Goal: Transaction & Acquisition: Purchase product/service

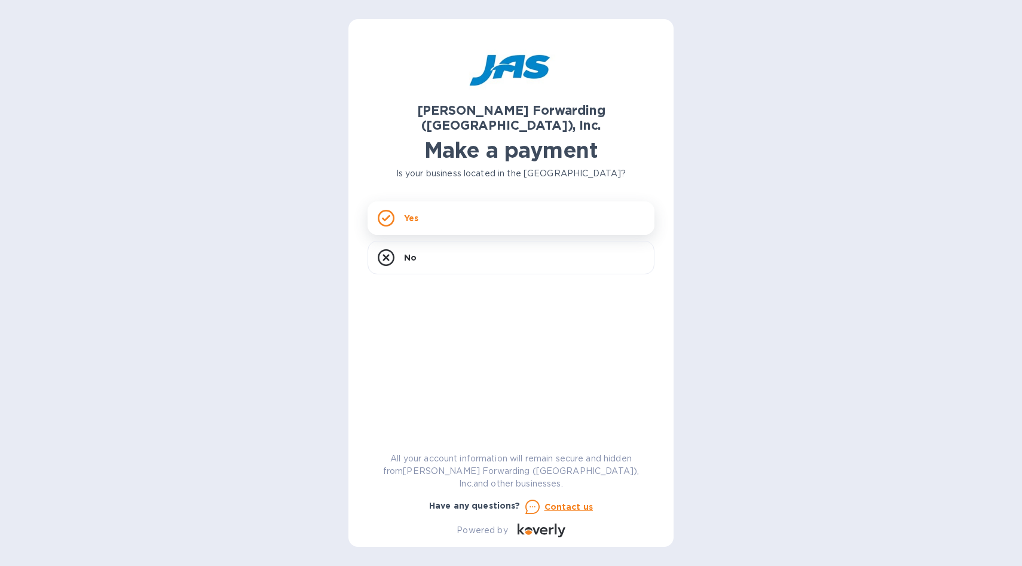
click at [535, 204] on div "Yes" at bounding box center [511, 217] width 287 height 33
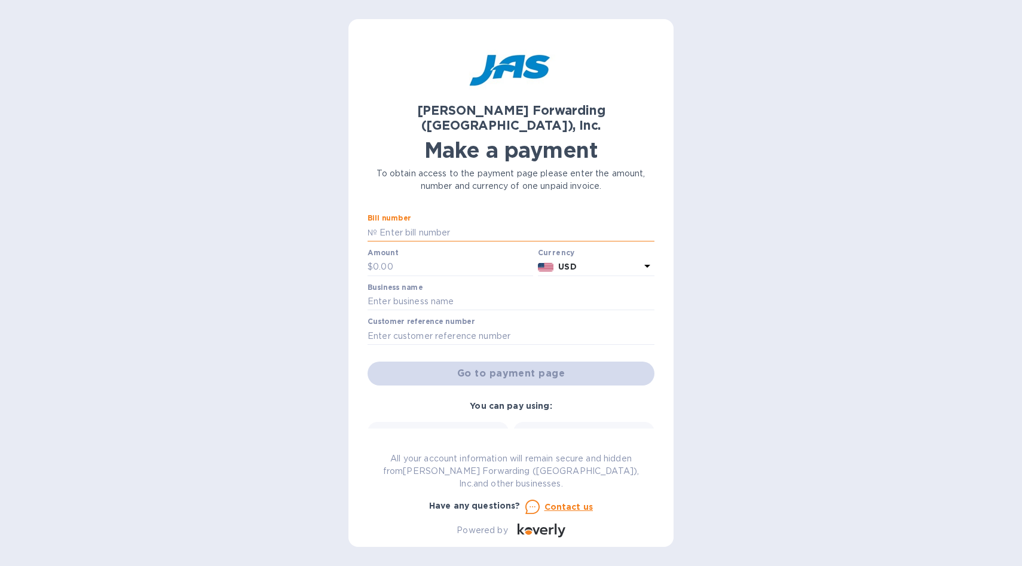
click at [436, 224] on input "text" at bounding box center [515, 233] width 277 height 18
paste input "SFO503338319"
type input "SFO503338319"
click at [433, 258] on input "text" at bounding box center [453, 267] width 160 height 18
paste input "1,793.64"
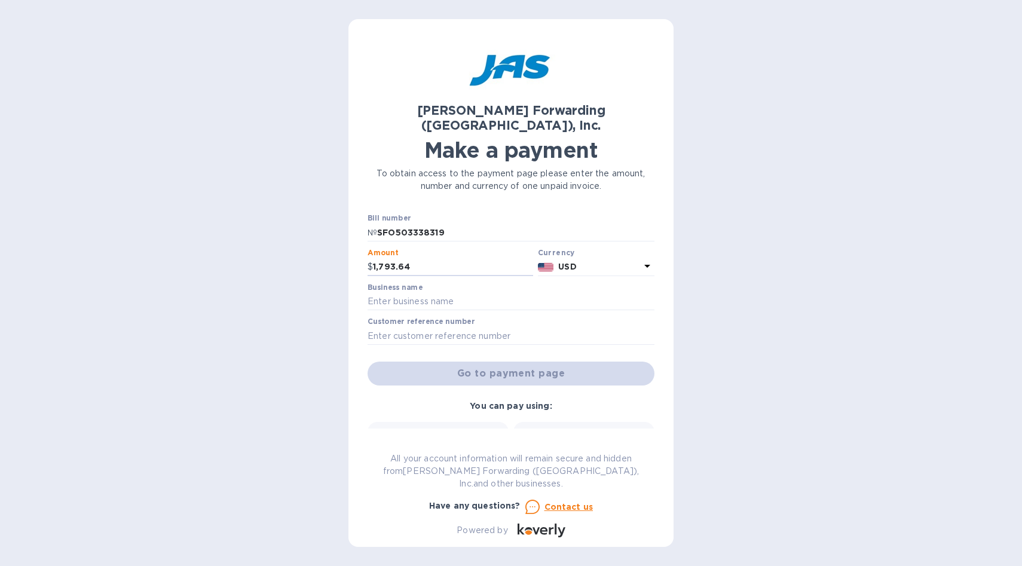
type input "1,793.64"
click at [513, 317] on div "Customer reference number" at bounding box center [511, 330] width 287 height 27
click at [473, 293] on input "text" at bounding box center [511, 302] width 287 height 18
type input "Bulo LLC"
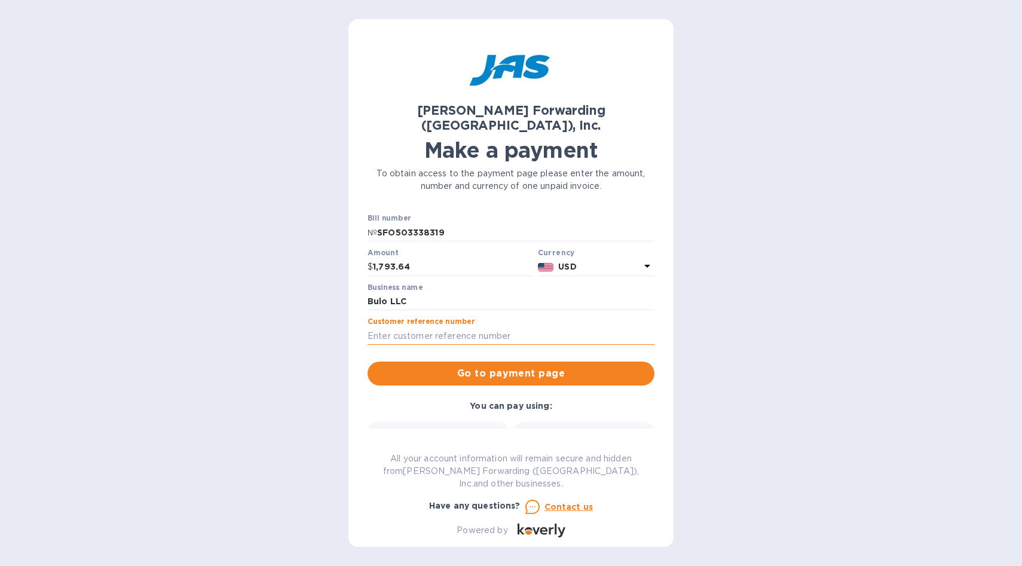
click at [454, 327] on input "text" at bounding box center [511, 336] width 287 height 18
click at [412, 327] on input "text" at bounding box center [511, 336] width 287 height 18
paste input "SFO503338319"
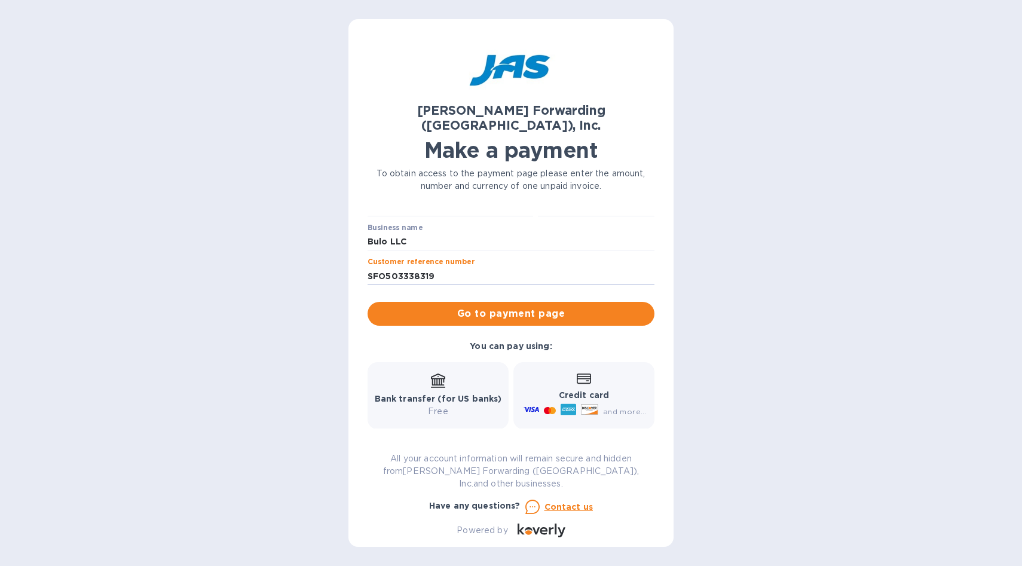
scroll to position [48, 0]
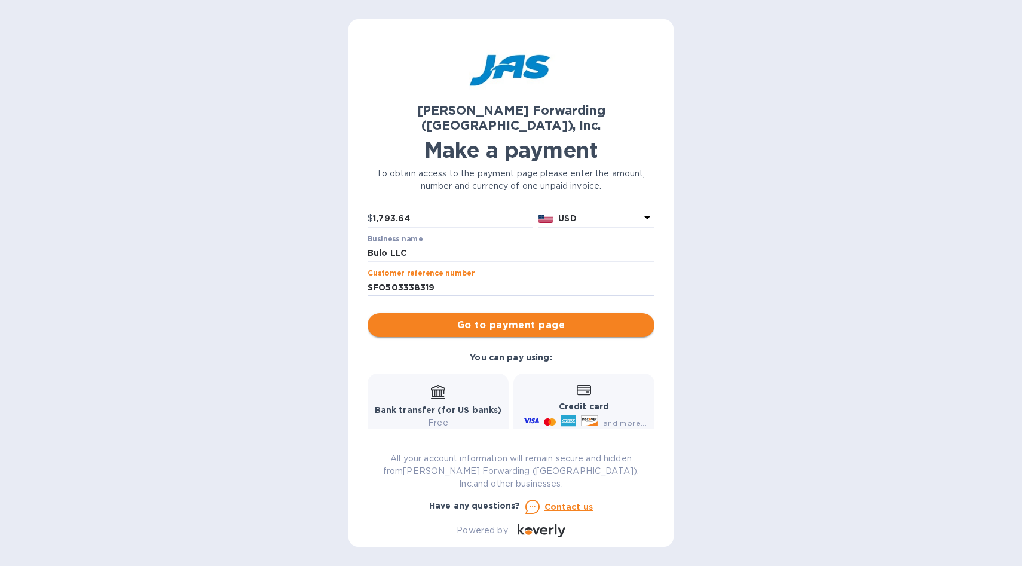
type input "SFO503338319"
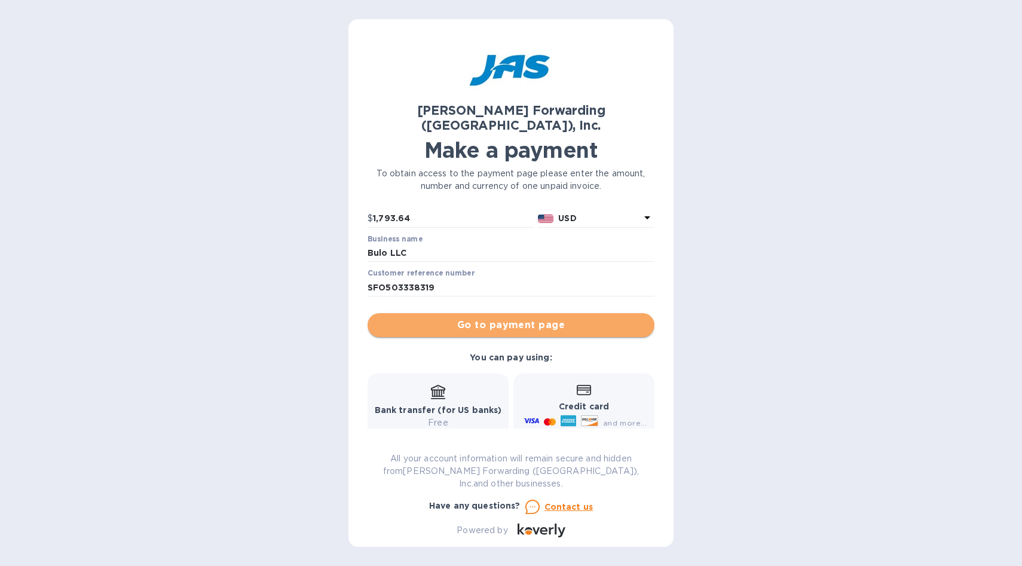
click at [515, 318] on span "Go to payment page" at bounding box center [511, 325] width 268 height 14
